Goal: Transaction & Acquisition: Subscribe to service/newsletter

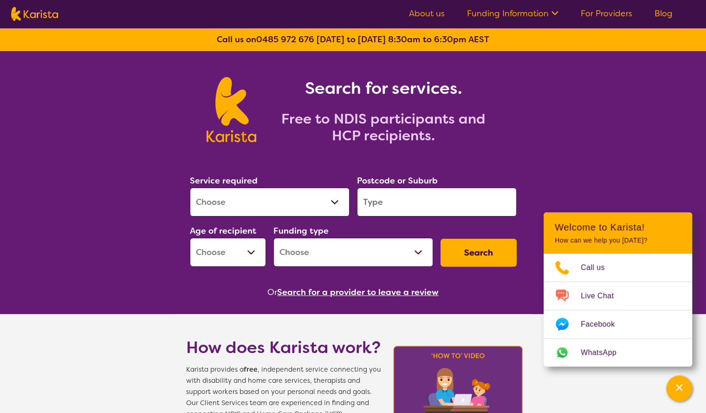
click at [537, 14] on link "Funding Information" at bounding box center [512, 13] width 91 height 11
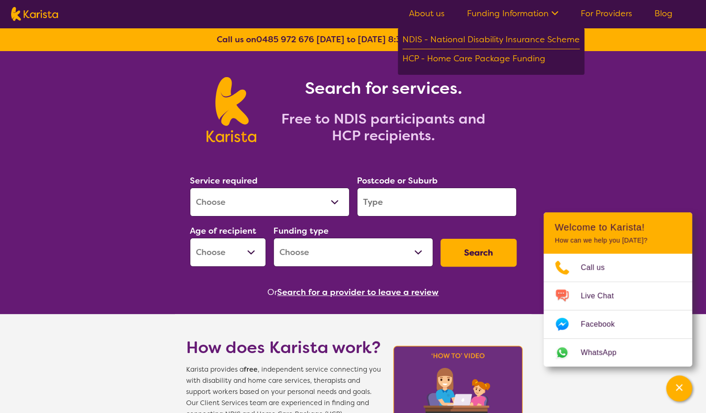
click at [601, 11] on link "For Providers" at bounding box center [607, 13] width 52 height 11
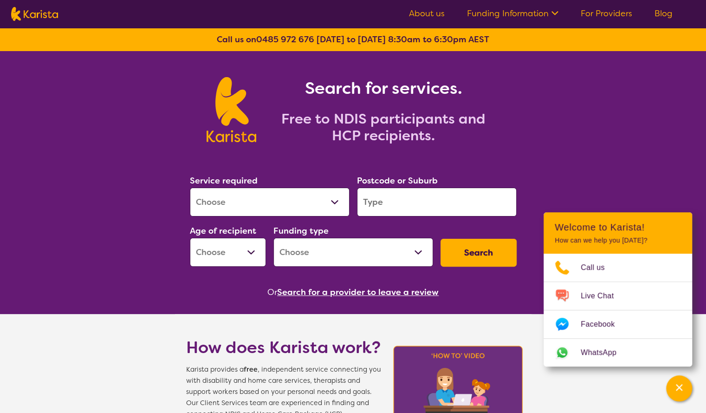
click at [374, 208] on input "search" at bounding box center [437, 202] width 160 height 29
click at [316, 209] on select "Allied Health Assistant Assessment ([MEDICAL_DATA] or [MEDICAL_DATA]) Behaviour…" at bounding box center [270, 202] width 160 height 29
select select "Speech therapy"
click at [190, 188] on select "Allied Health Assistant Assessment ([MEDICAL_DATA] or [MEDICAL_DATA]) Behaviour…" at bounding box center [270, 202] width 160 height 29
click at [487, 254] on button "Search" at bounding box center [479, 253] width 76 height 28
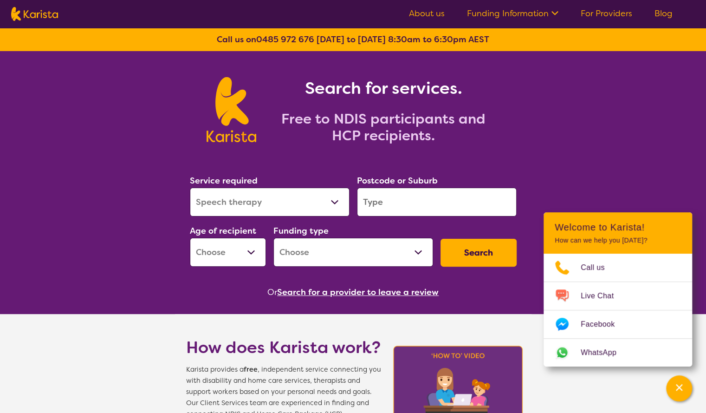
click at [568, 110] on div "Search for services. Free to NDIS participants and HCP recipients." at bounding box center [353, 99] width 706 height 97
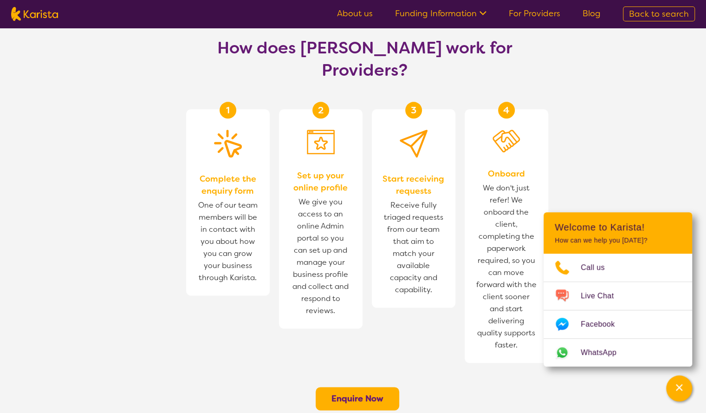
scroll to position [520, 0]
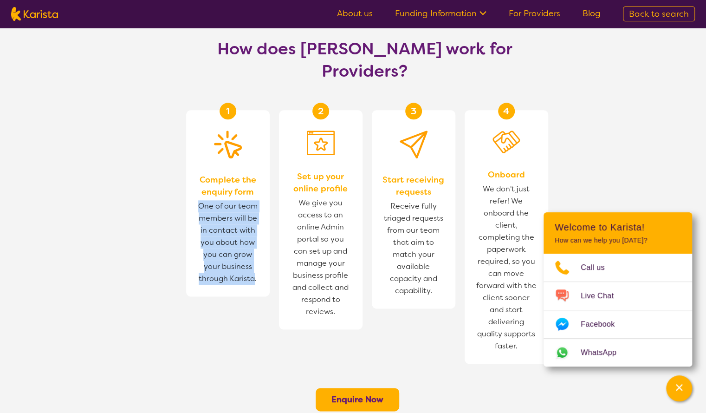
drag, startPoint x: 199, startPoint y: 158, endPoint x: 254, endPoint y: 230, distance: 90.2
click at [254, 230] on span "One of our team members will be in contact with you about how you can grow your…" at bounding box center [228, 242] width 65 height 89
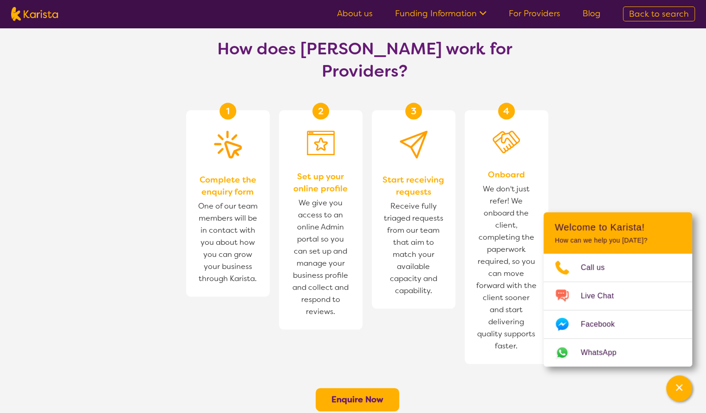
click at [299, 228] on span "We give you access to an online Admin portal so you can set up and manage your …" at bounding box center [320, 257] width 65 height 125
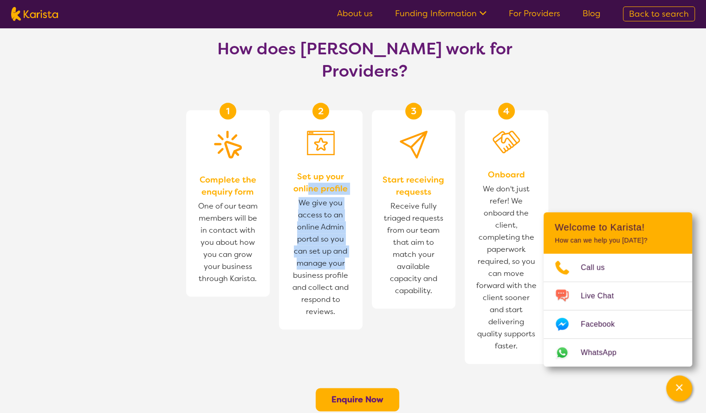
drag, startPoint x: 308, startPoint y: 144, endPoint x: 345, endPoint y: 242, distance: 105.2
click at [345, 242] on div "2 Set up your online profile We give you access to an online Admin portal so yo…" at bounding box center [321, 219] width 84 height 219
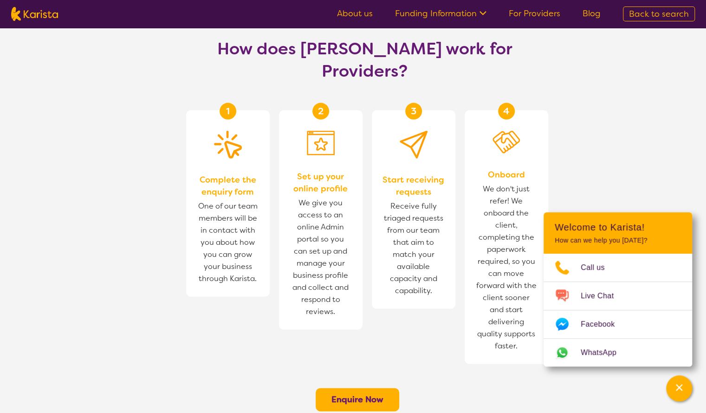
click at [323, 275] on div "2 Set up your online profile We give you access to an online Admin portal so yo…" at bounding box center [321, 219] width 84 height 219
drag, startPoint x: 330, startPoint y: 274, endPoint x: 329, endPoint y: 263, distance: 11.2
click at [329, 263] on div "2 Set up your online profile We give you access to an online Admin portal so yo…" at bounding box center [321, 219] width 84 height 219
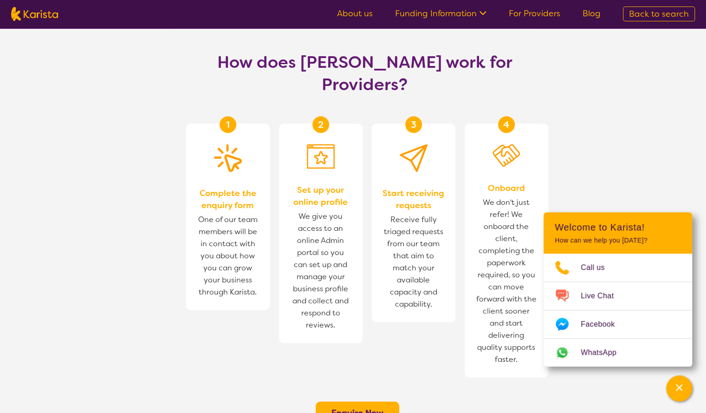
click at [356, 407] on b "Enquire Now" at bounding box center [358, 412] width 52 height 11
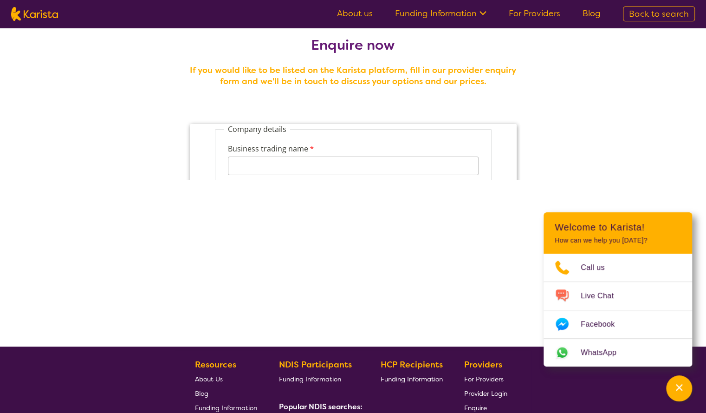
scroll to position [14, 0]
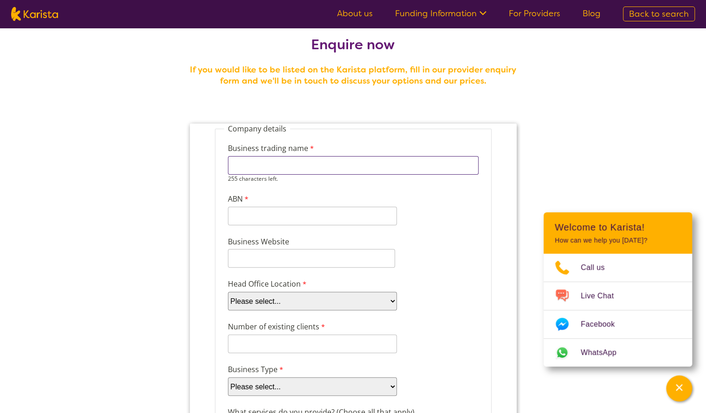
click at [311, 165] on input "Business trading name" at bounding box center [353, 165] width 251 height 19
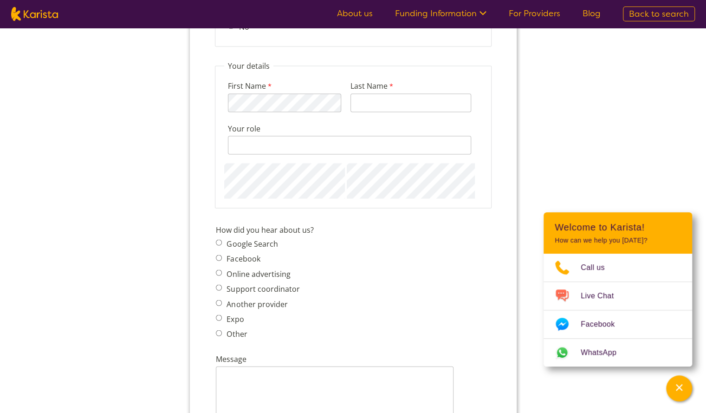
scroll to position [969, 0]
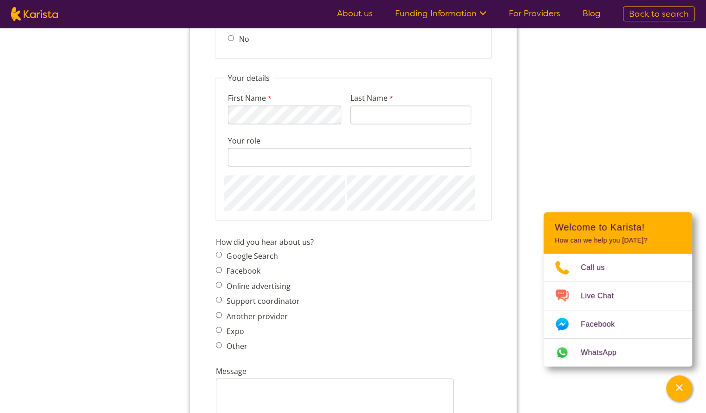
scroll to position [506, 0]
